Goal: Information Seeking & Learning: Learn about a topic

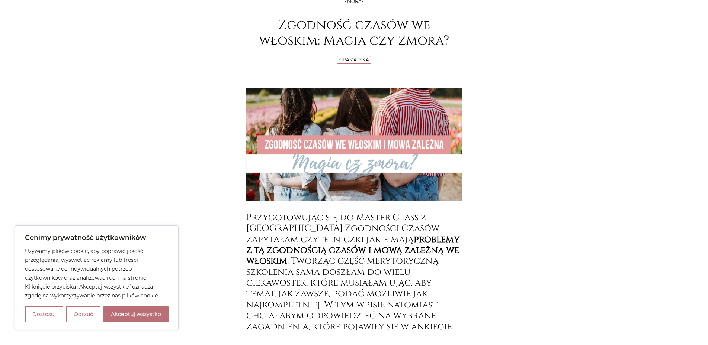
scroll to position [152, 0]
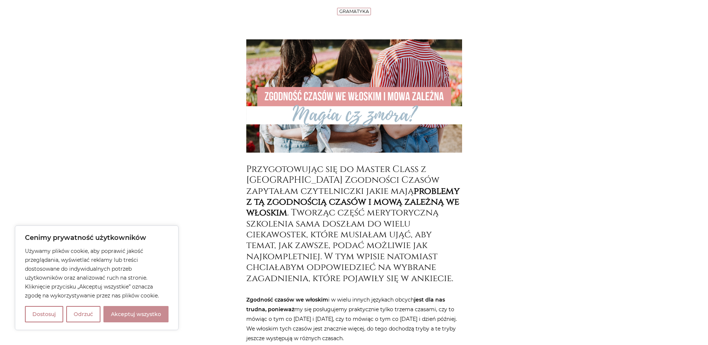
click at [125, 314] on button "Akceptuj wszystko" at bounding box center [135, 314] width 65 height 16
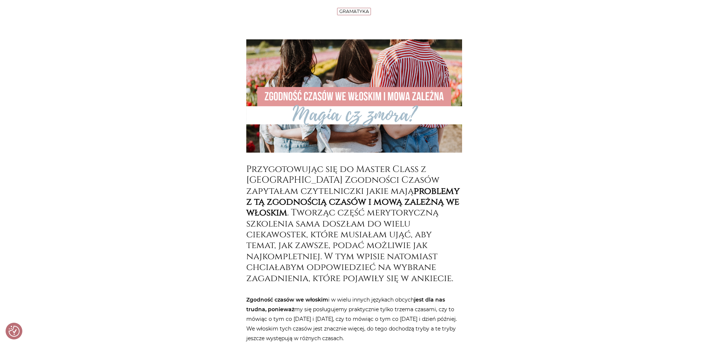
checkbox input "true"
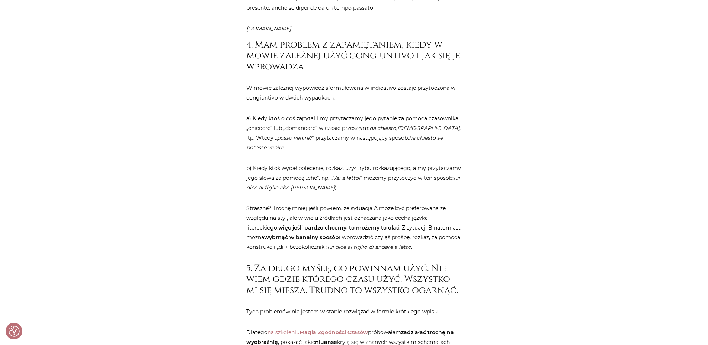
scroll to position [3034, 0]
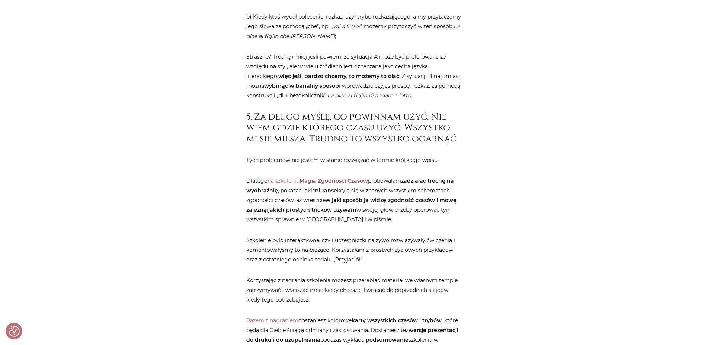
click at [328, 178] on link "Magia Zgodności Czasów" at bounding box center [333, 181] width 68 height 7
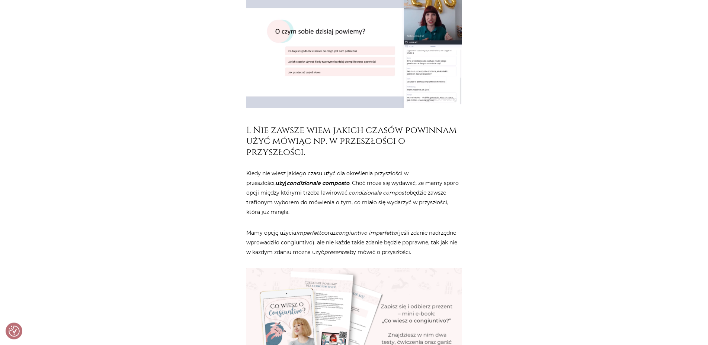
scroll to position [834, 0]
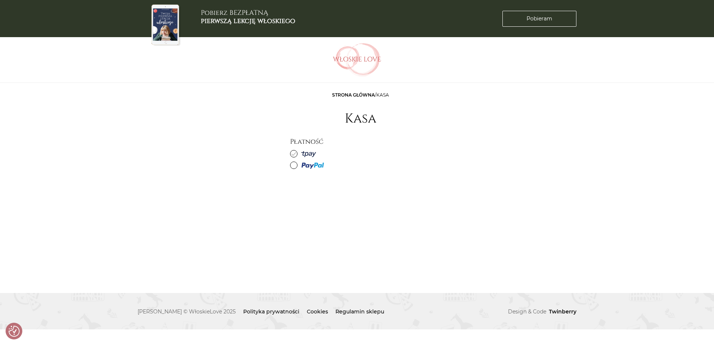
checkbox input "true"
